Goal: Task Accomplishment & Management: Use online tool/utility

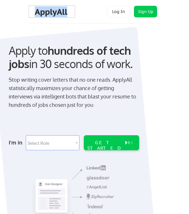
drag, startPoint x: 70, startPoint y: 13, endPoint x: 33, endPoint y: 13, distance: 36.8
click at [33, 13] on div "ApplyAll" at bounding box center [52, 12] width 46 height 12
copy div "ApplyAll"
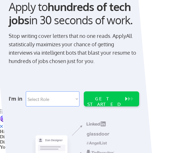
scroll to position [83, 0]
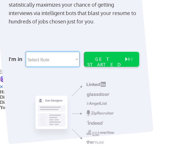
click at [53, 63] on select "Select Role Software Engineering Product Management Customer Success Sales UI/U…" at bounding box center [53, 59] width 54 height 15
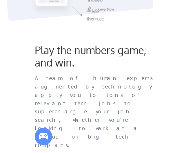
scroll to position [0, 0]
